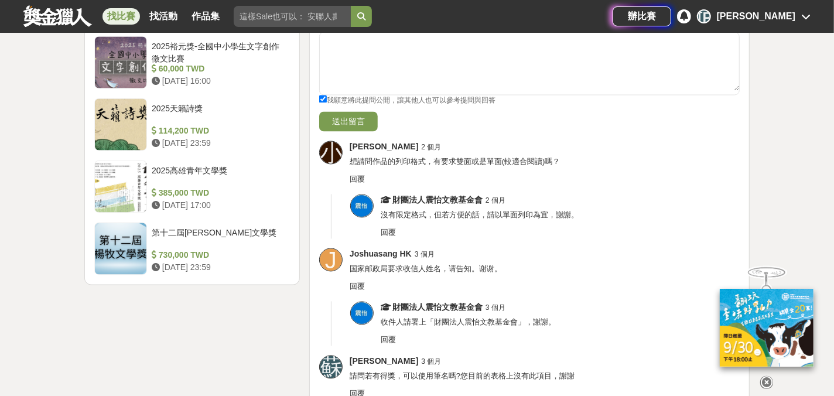
scroll to position [1499, 0]
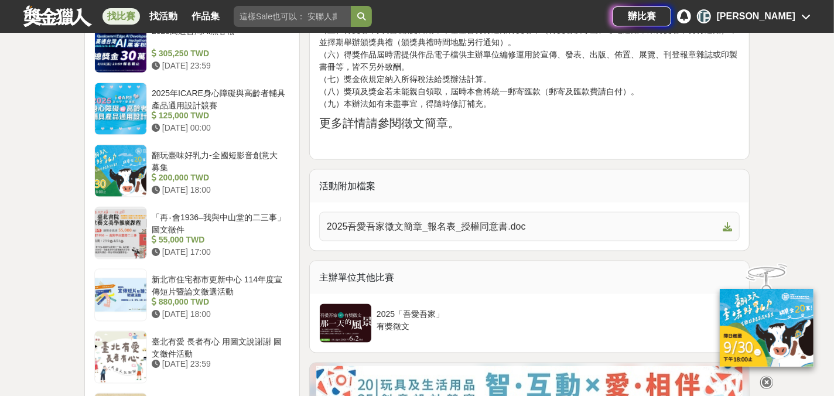
scroll to position [1171, 0]
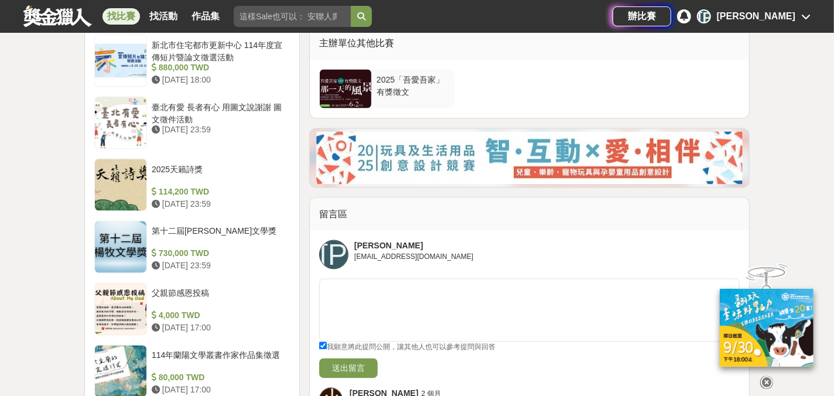
click at [335, 81] on div at bounding box center [346, 89] width 52 height 39
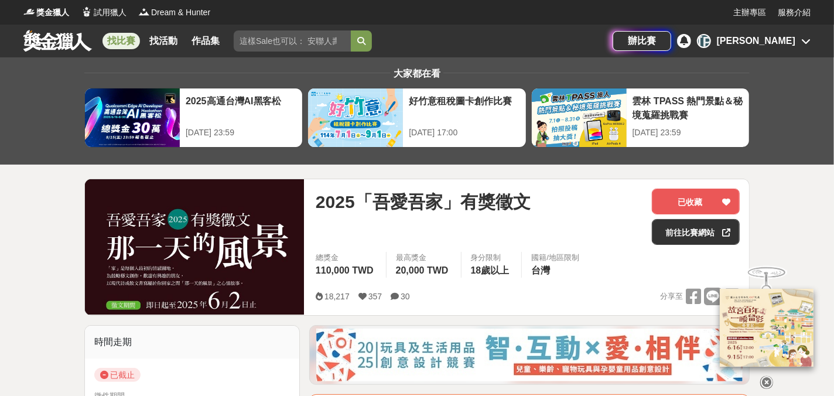
click at [241, 242] on img at bounding box center [194, 246] width 219 height 135
